Goal: Task Accomplishment & Management: Complete application form

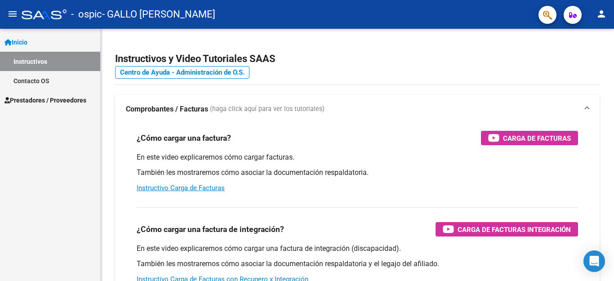
click at [32, 100] on span "Prestadores / Proveedores" at bounding box center [45, 100] width 82 height 10
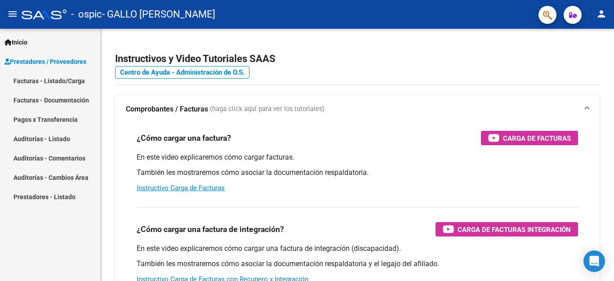
click at [67, 77] on link "Facturas - Listado/Carga" at bounding box center [50, 80] width 100 height 19
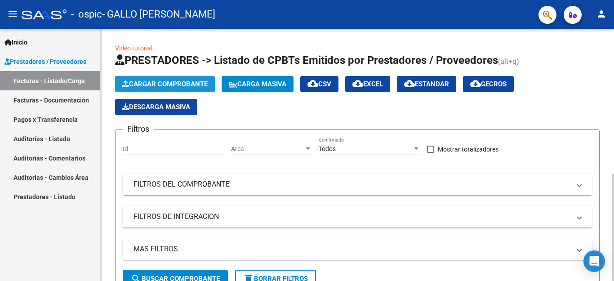
click at [192, 79] on button "Cargar Comprobante" at bounding box center [165, 84] width 100 height 16
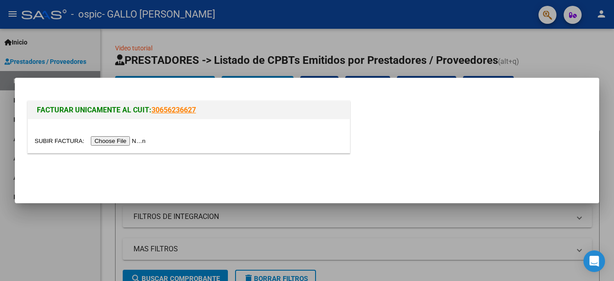
click at [98, 143] on input "file" at bounding box center [92, 140] width 114 height 9
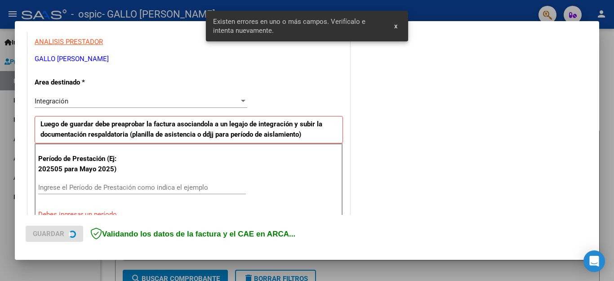
scroll to position [205, 0]
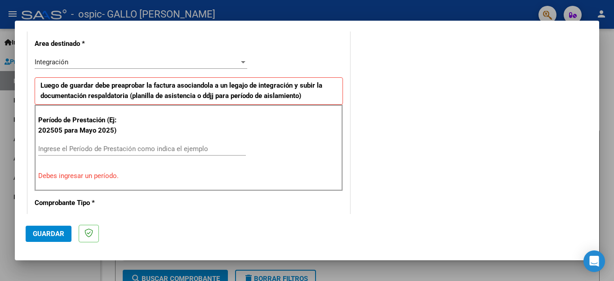
click at [112, 143] on div "Ingrese el Período de Prestación como indica el ejemplo" at bounding box center [142, 148] width 208 height 13
click at [108, 144] on div "Ingrese el Período de Prestación como indica el ejemplo" at bounding box center [142, 148] width 208 height 13
click at [108, 145] on input "Ingrese el Período de Prestación como indica el ejemplo" at bounding box center [142, 149] width 208 height 8
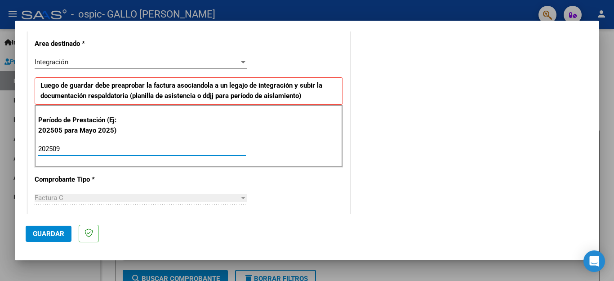
type input "202509"
click at [147, 193] on div "Factura C Seleccionar Tipo" at bounding box center [141, 197] width 213 height 13
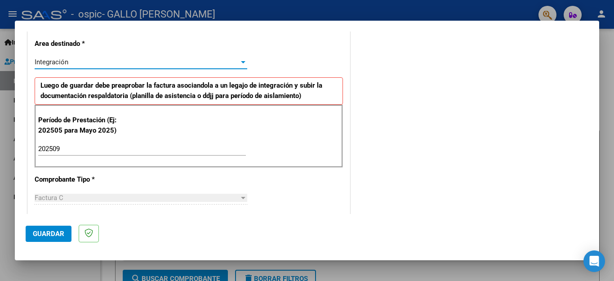
click at [215, 63] on div "Integración" at bounding box center [137, 62] width 205 height 8
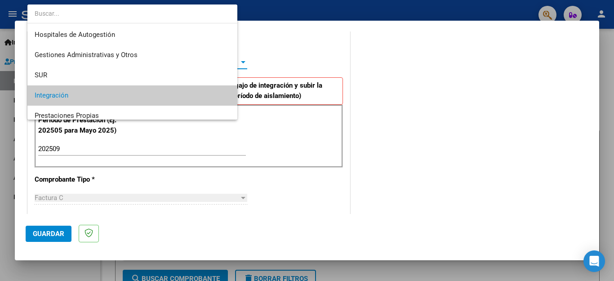
scroll to position [33, 0]
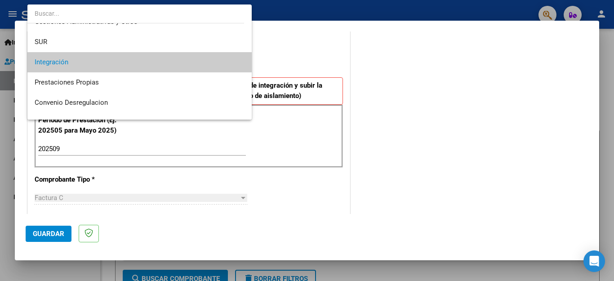
click at [215, 63] on span "Integración" at bounding box center [140, 62] width 210 height 20
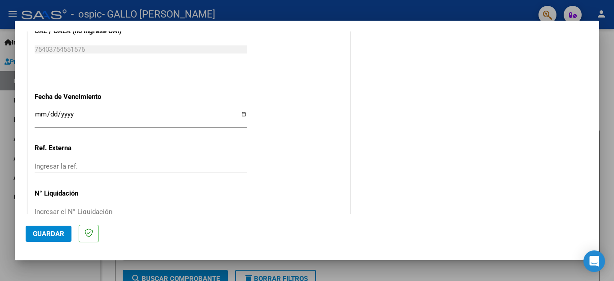
scroll to position [598, 0]
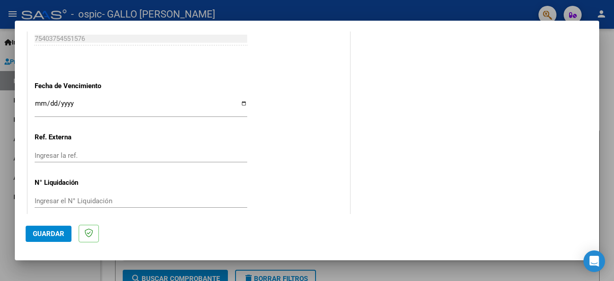
click at [241, 100] on input "Ingresar la fecha" at bounding box center [141, 107] width 213 height 14
type input "[DATE]"
click at [51, 234] on span "Guardar" at bounding box center [48, 234] width 31 height 8
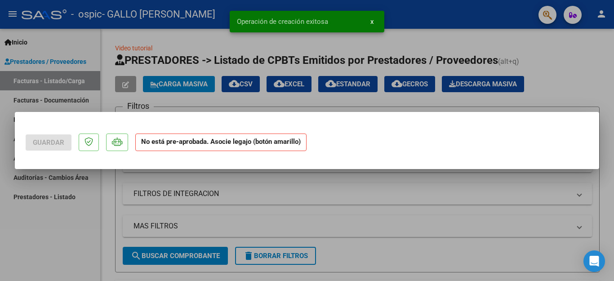
scroll to position [0, 0]
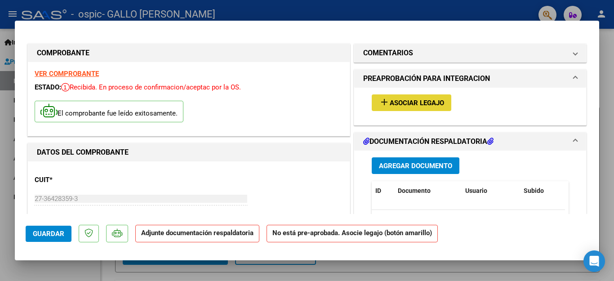
click at [414, 102] on span "Asociar Legajo" at bounding box center [417, 103] width 54 height 8
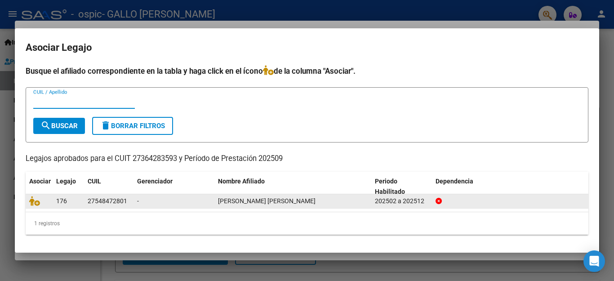
click at [282, 200] on span "[PERSON_NAME] [PERSON_NAME]" at bounding box center [267, 200] width 98 height 7
click at [411, 204] on div "202502 a 202512" at bounding box center [402, 201] width 54 height 10
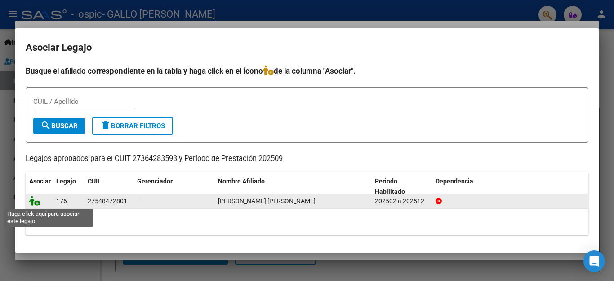
click at [38, 202] on icon at bounding box center [34, 201] width 11 height 10
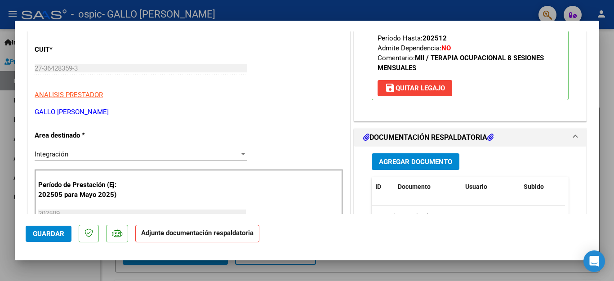
scroll to position [186, 0]
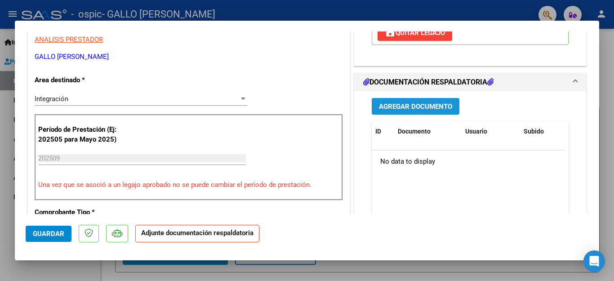
click at [399, 109] on span "Agregar Documento" at bounding box center [415, 107] width 73 height 8
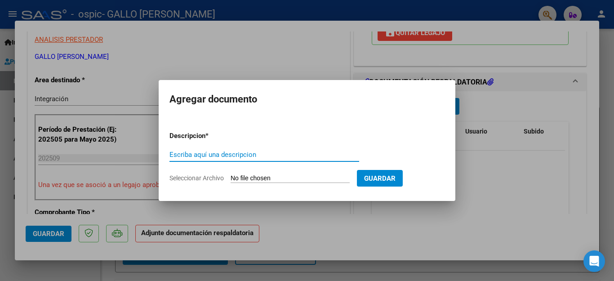
click at [231, 152] on input "Escriba aquí una descripcion" at bounding box center [265, 155] width 190 height 8
click at [271, 155] on input "Planilla de asistencia TO Diciembre [PERSON_NAME]" at bounding box center [265, 155] width 190 height 8
click at [264, 154] on input "Planilla de asistencia TO Diciembre [PERSON_NAME]" at bounding box center [265, 155] width 190 height 8
click at [256, 155] on input "Planilla de asistencia TO Diciembre [PERSON_NAME]" at bounding box center [265, 155] width 190 height 8
type input "Planilla de asistencia TO [PERSON_NAME]"
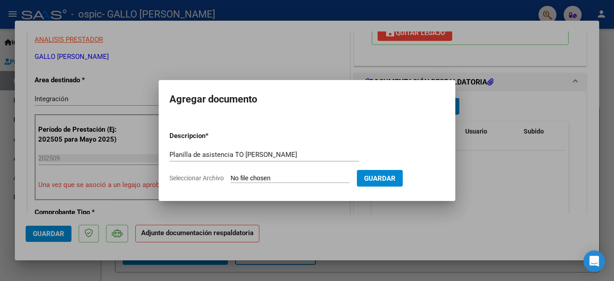
click at [196, 179] on span "Seleccionar Archivo" at bounding box center [197, 177] width 54 height 7
click at [231, 179] on input "Seleccionar Archivo" at bounding box center [290, 178] width 119 height 9
type input "C:\fakepath\Asistencia TO Septiembre [PERSON_NAME].pdf"
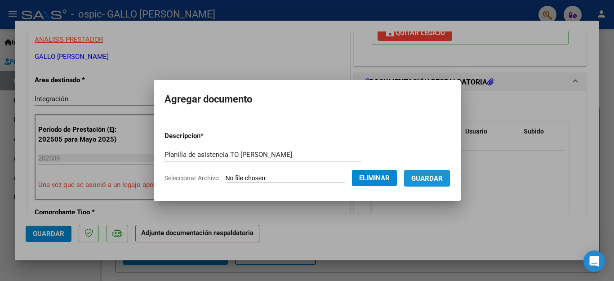
click at [416, 178] on span "Guardar" at bounding box center [426, 178] width 31 height 8
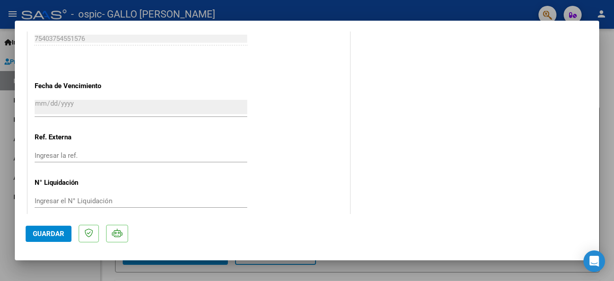
scroll to position [0, 0]
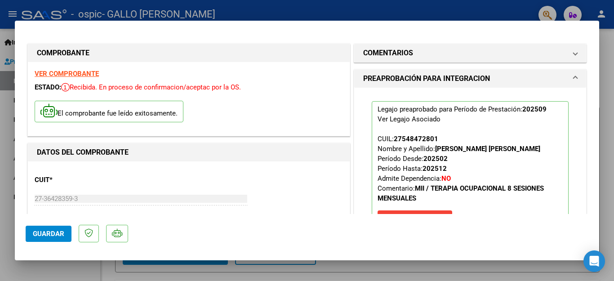
click at [52, 239] on button "Guardar" at bounding box center [49, 234] width 46 height 16
click at [580, 19] on div at bounding box center [307, 140] width 614 height 281
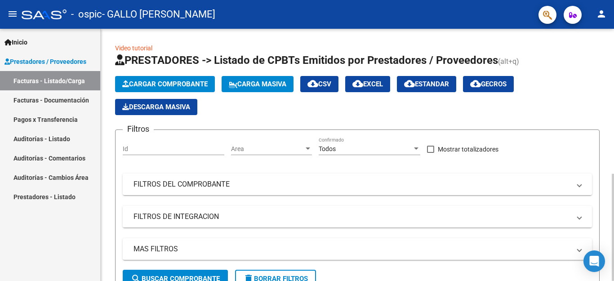
drag, startPoint x: 599, startPoint y: 55, endPoint x: 599, endPoint y: 73, distance: 18.4
click at [599, 73] on app-list-header "PRESTADORES -> Listado de CPBTs Emitidos por Prestadores / Proveedores (alt+q) …" at bounding box center [357, 174] width 485 height 242
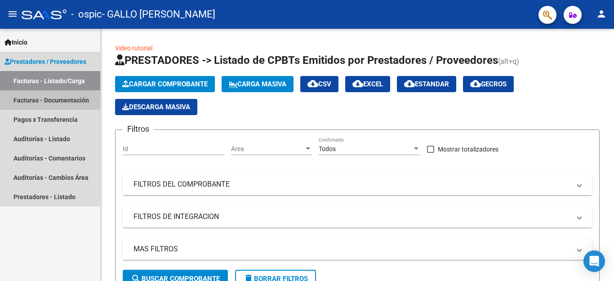
click at [28, 98] on link "Facturas - Documentación" at bounding box center [50, 99] width 100 height 19
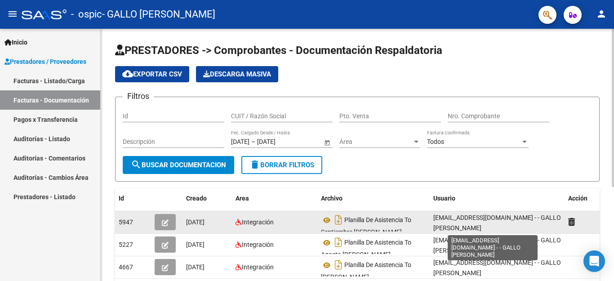
click at [493, 218] on span "[EMAIL_ADDRESS][DOMAIN_NAME] - - GALLO [PERSON_NAME]" at bounding box center [497, 223] width 128 height 18
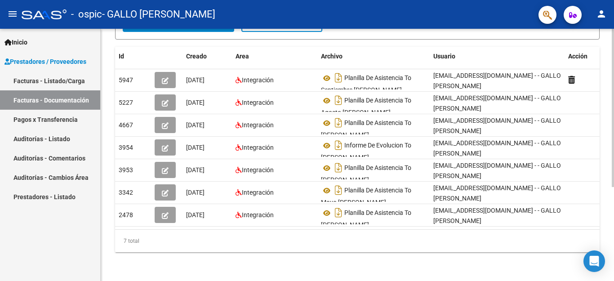
scroll to position [150, 0]
click at [602, 222] on div "PRESTADORES -> Comprobantes - Documentación Respaldatoria cloud_download Export…" at bounding box center [359, 84] width 516 height 394
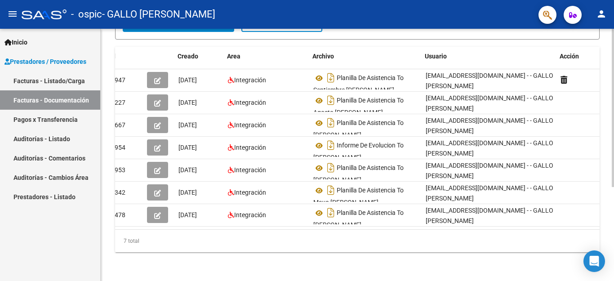
scroll to position [0, 10]
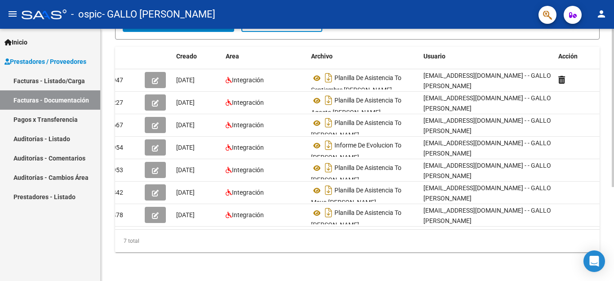
drag, startPoint x: 577, startPoint y: 220, endPoint x: 566, endPoint y: 228, distance: 13.0
click at [566, 228] on datatable-body "5947 [DATE] Integración Planilla De Asistencia To Septiembre [PERSON_NAME] [EMA…" at bounding box center [357, 149] width 485 height 160
